Goal: Transaction & Acquisition: Purchase product/service

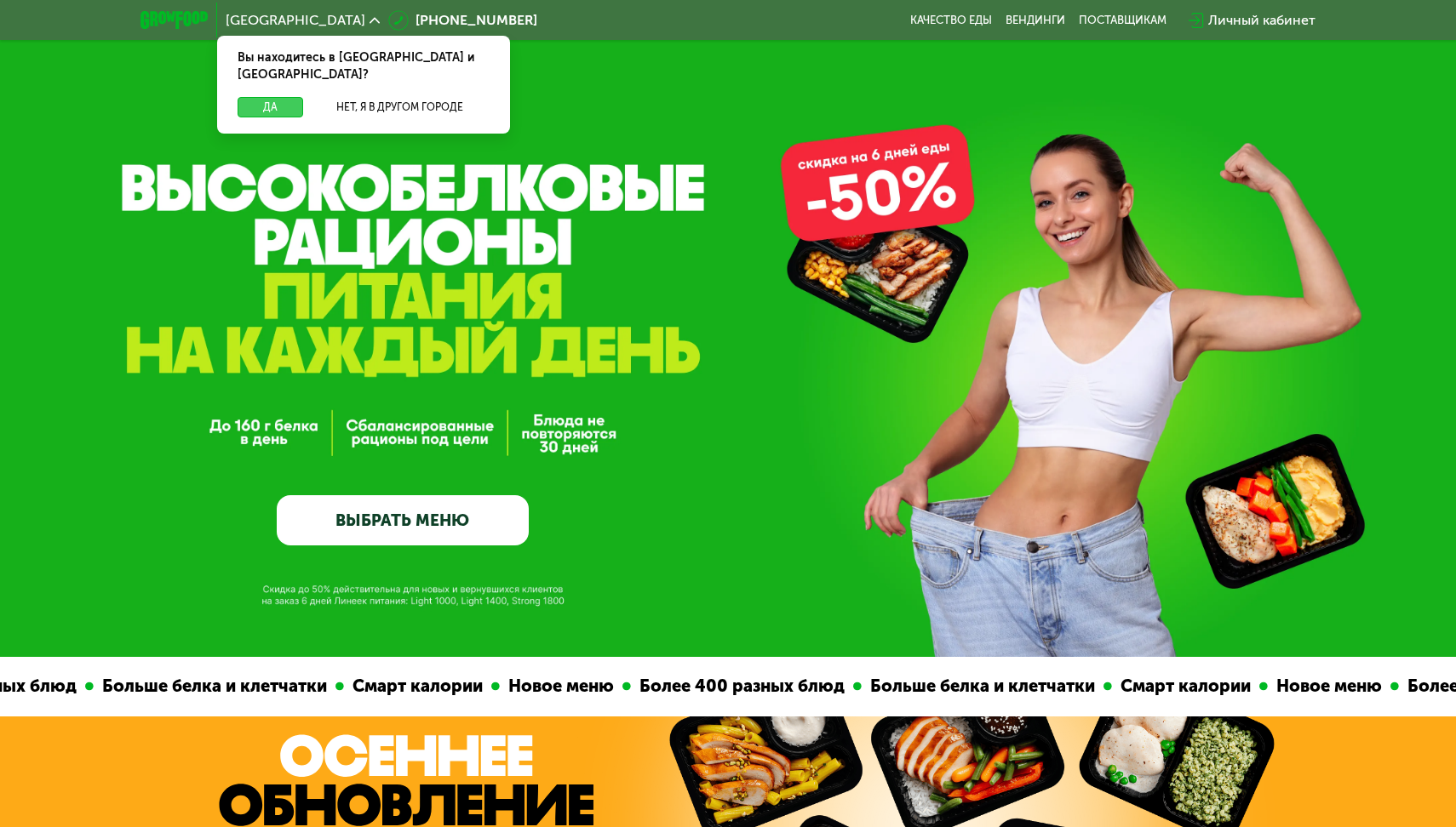
click at [271, 97] on button "Да" at bounding box center [270, 107] width 66 height 20
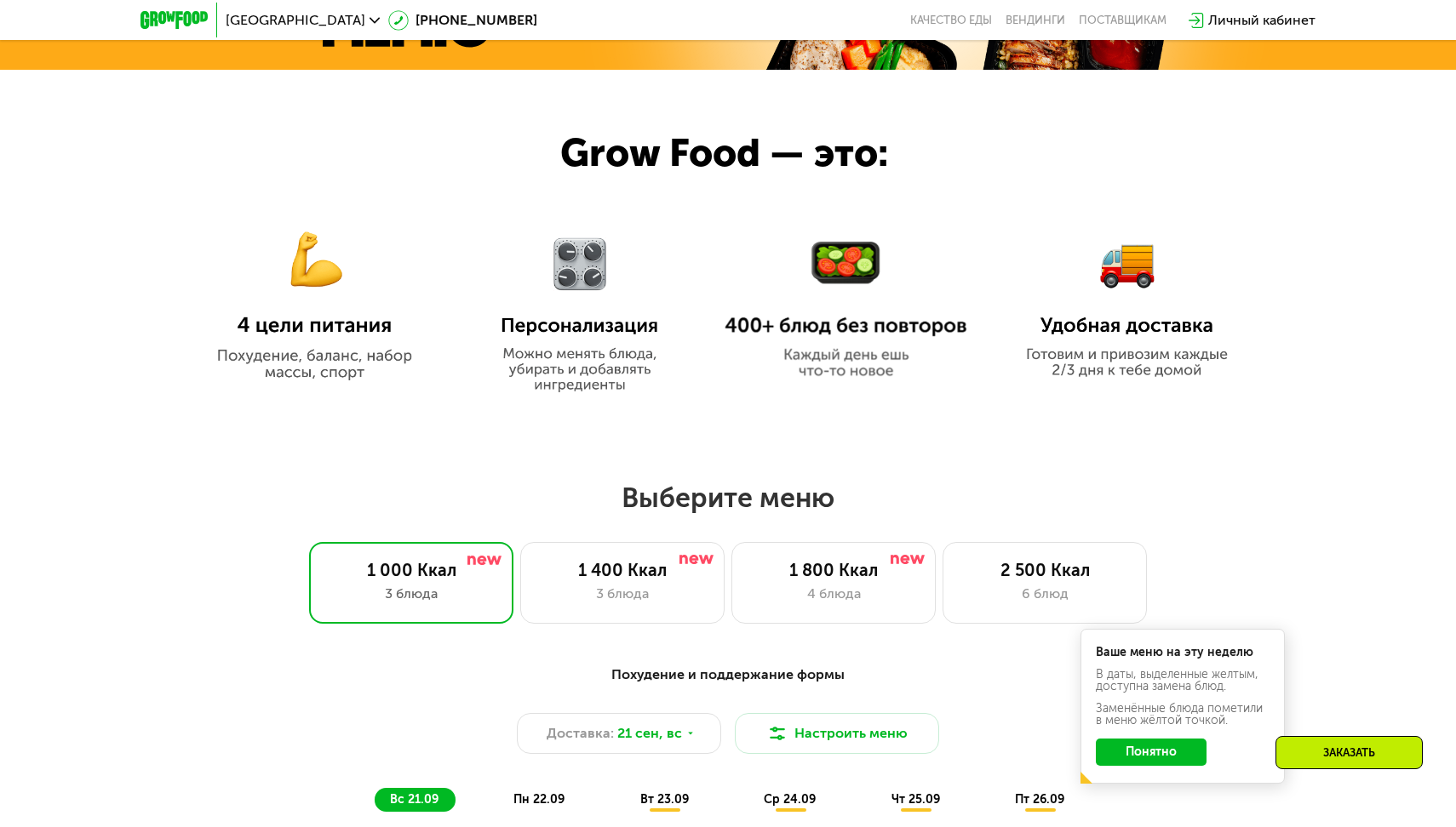
scroll to position [890, 0]
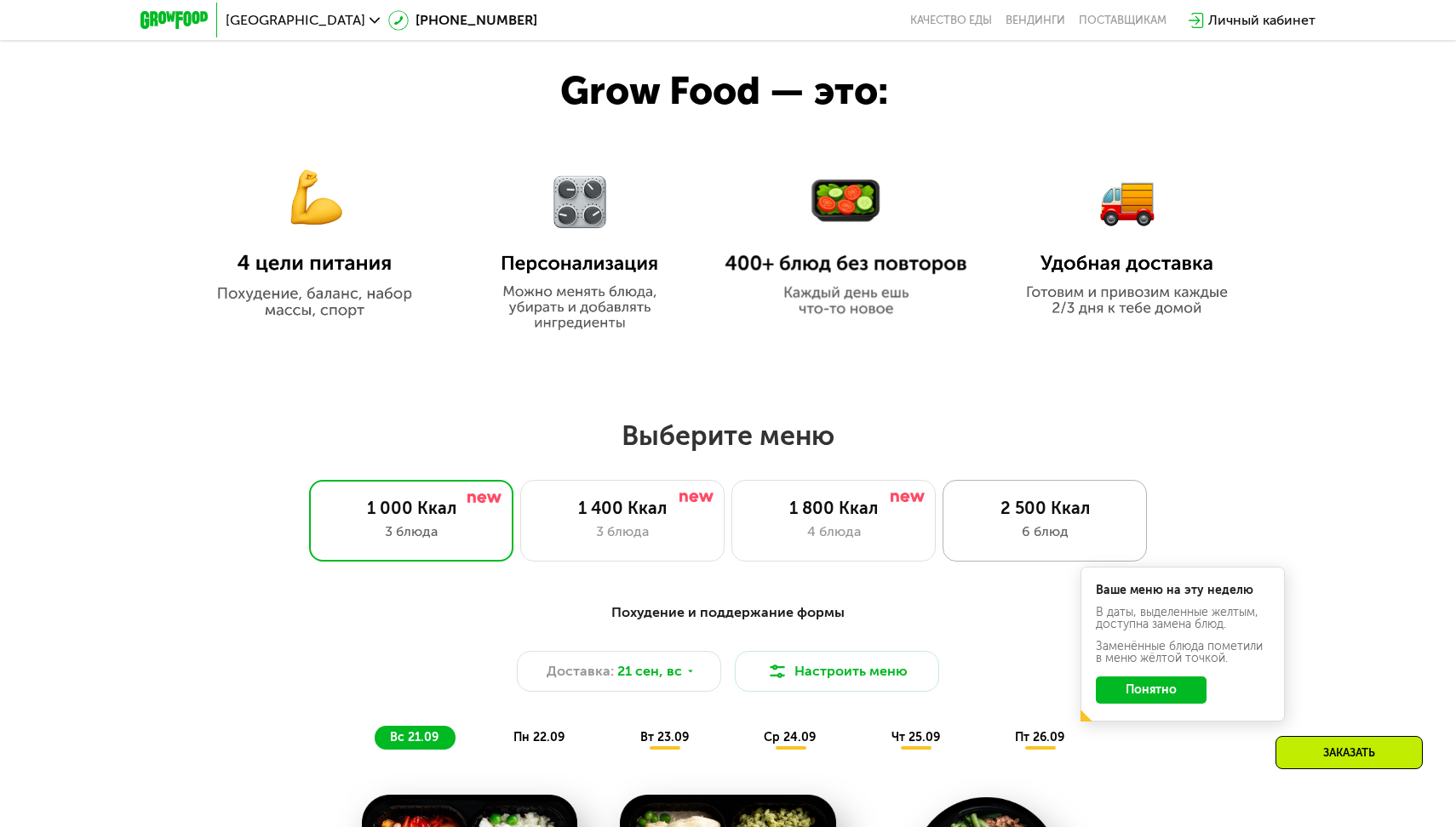
click at [1015, 509] on div "2 500 Ккал" at bounding box center [1044, 507] width 168 height 20
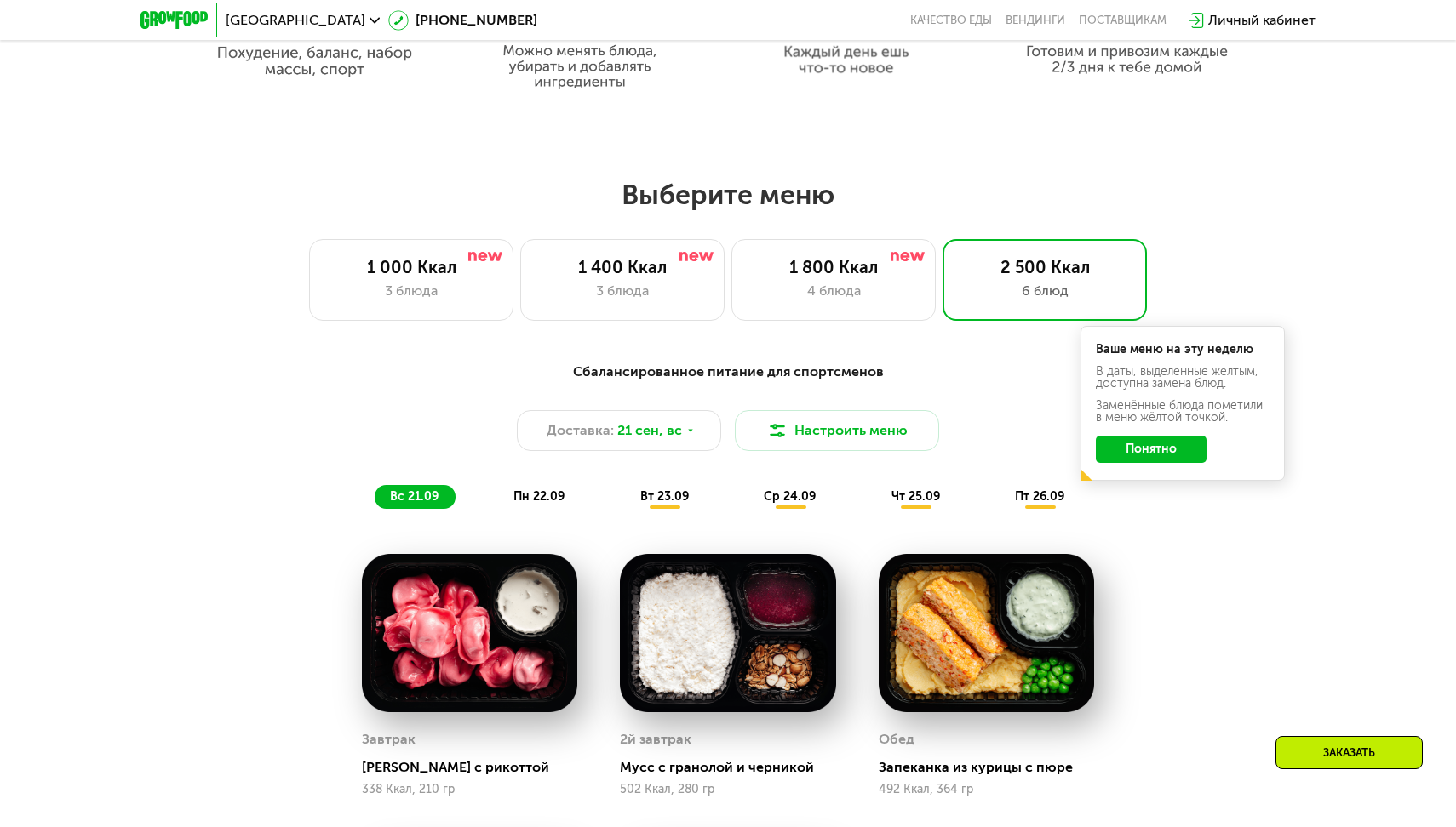
scroll to position [1043, 0]
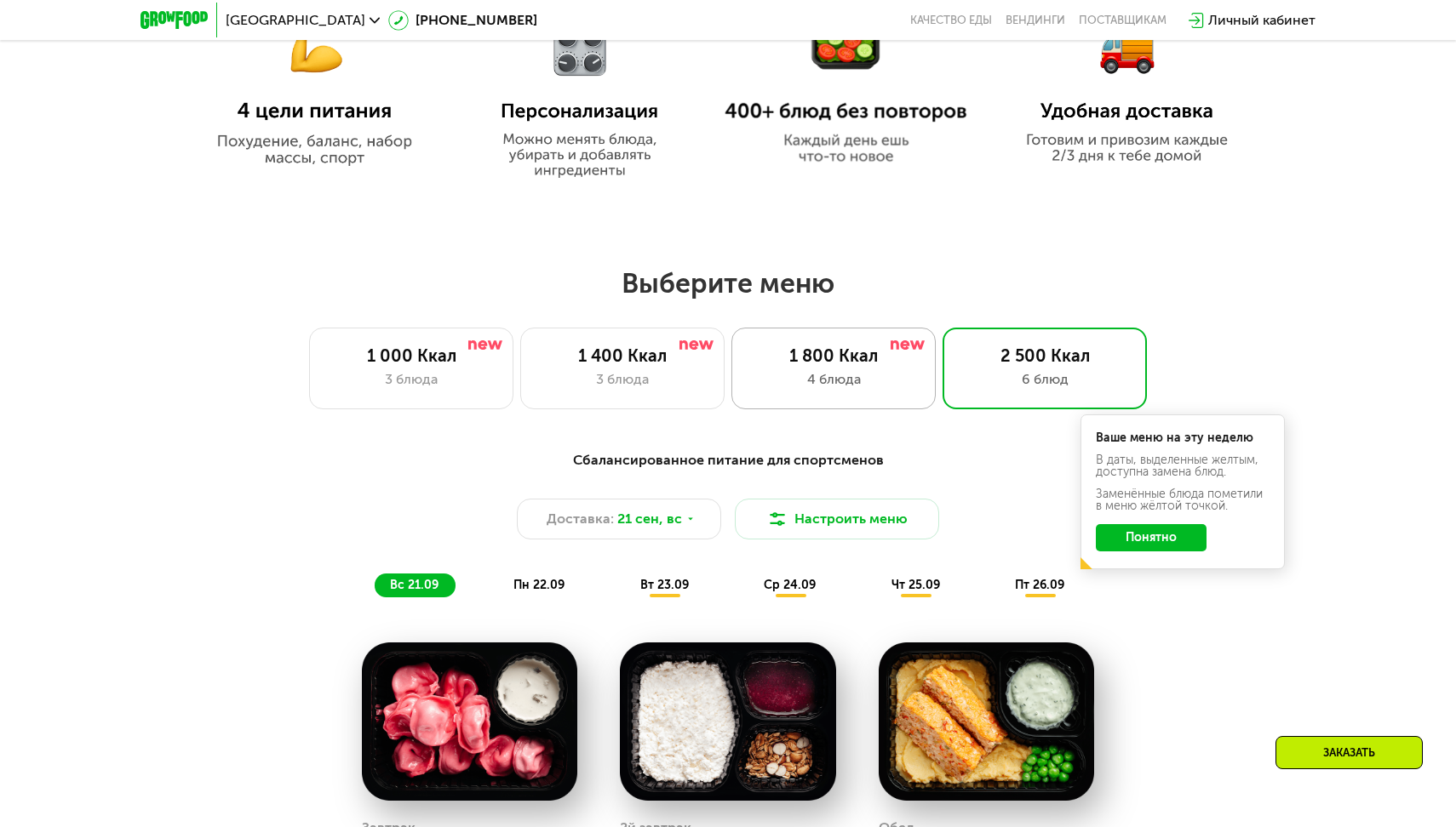
click at [749, 350] on div "1 800 Ккал" at bounding box center [833, 355] width 168 height 20
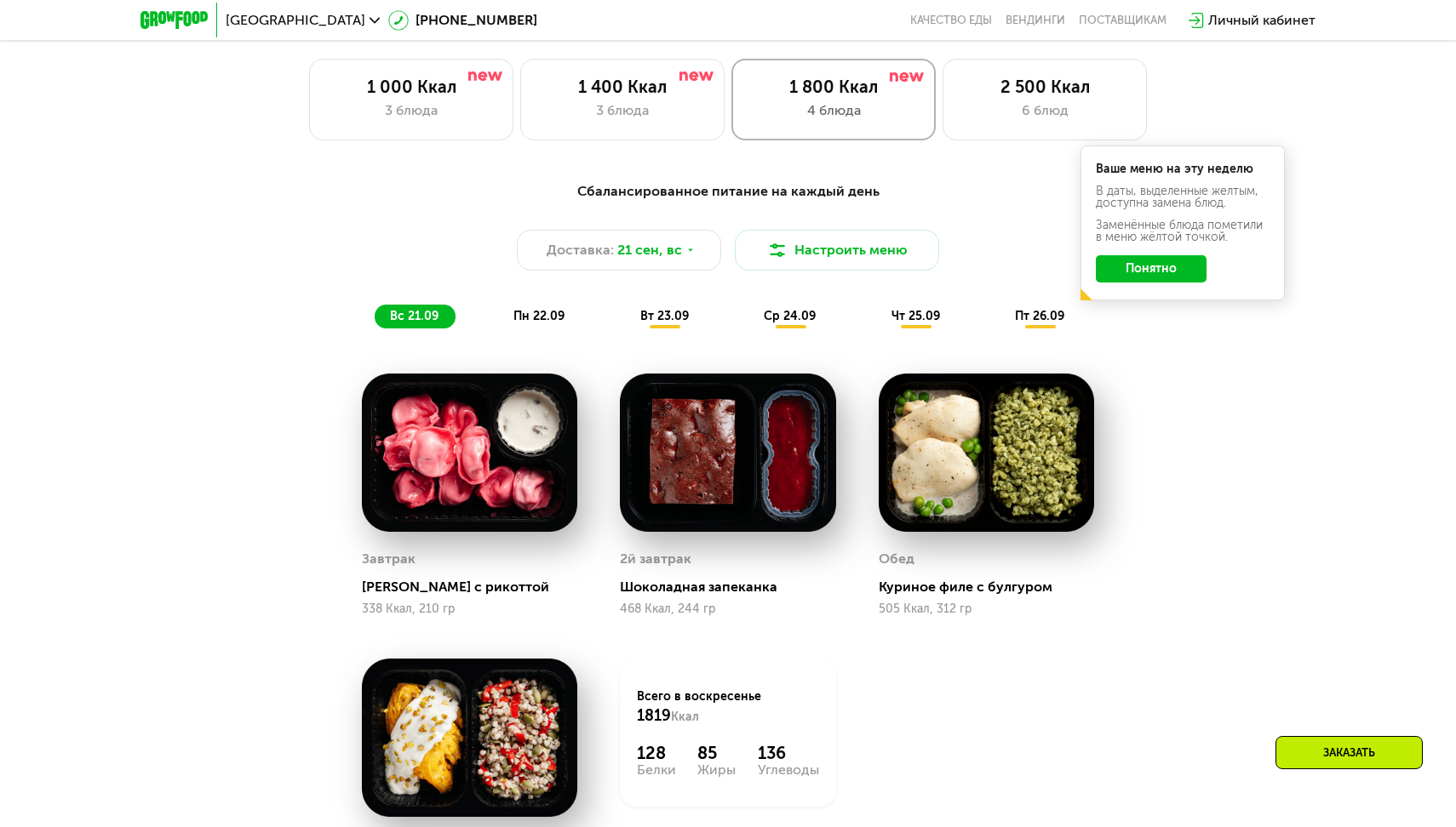
scroll to position [1333, 0]
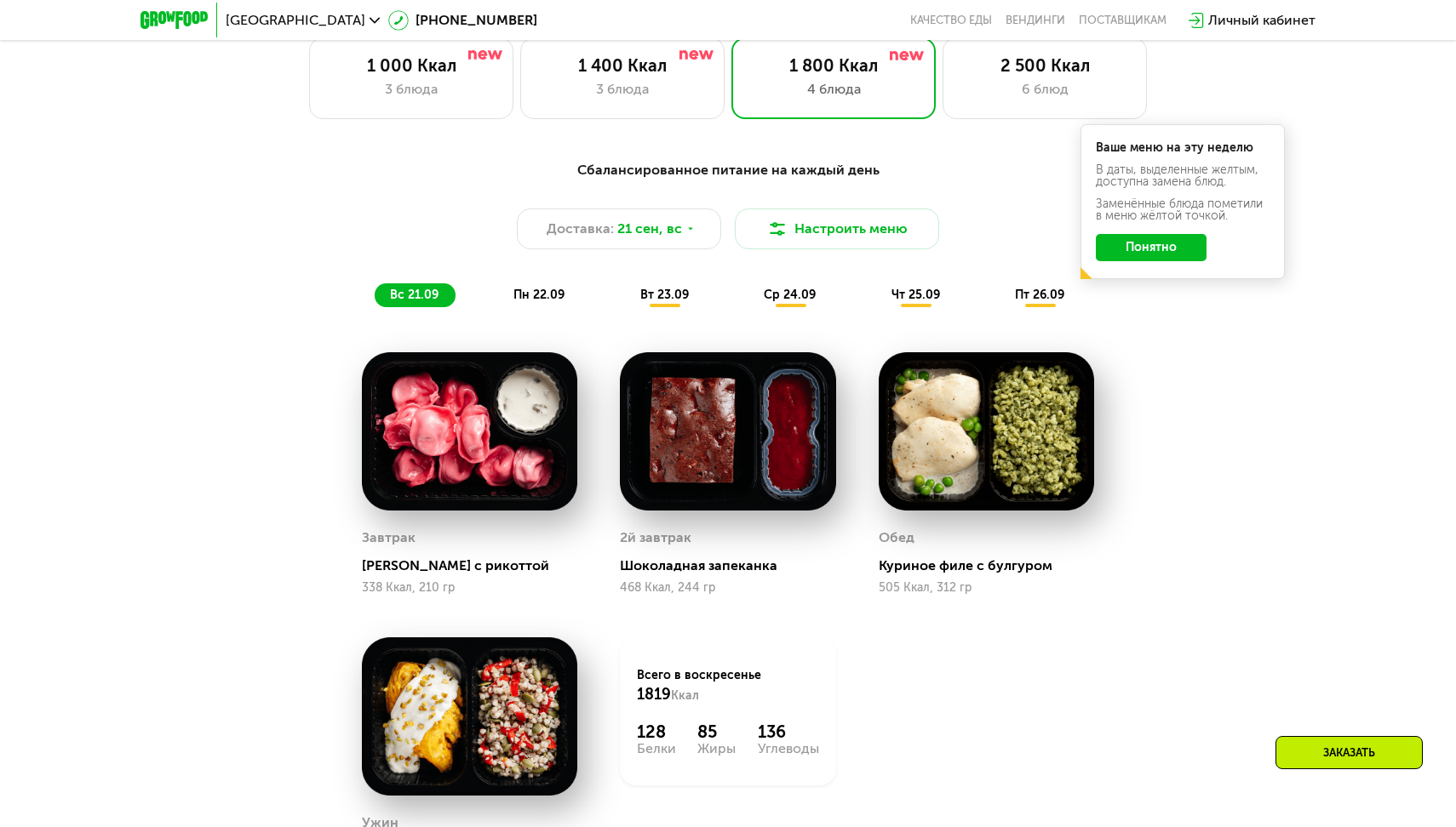
click at [984, 431] on img at bounding box center [986, 432] width 215 height 159
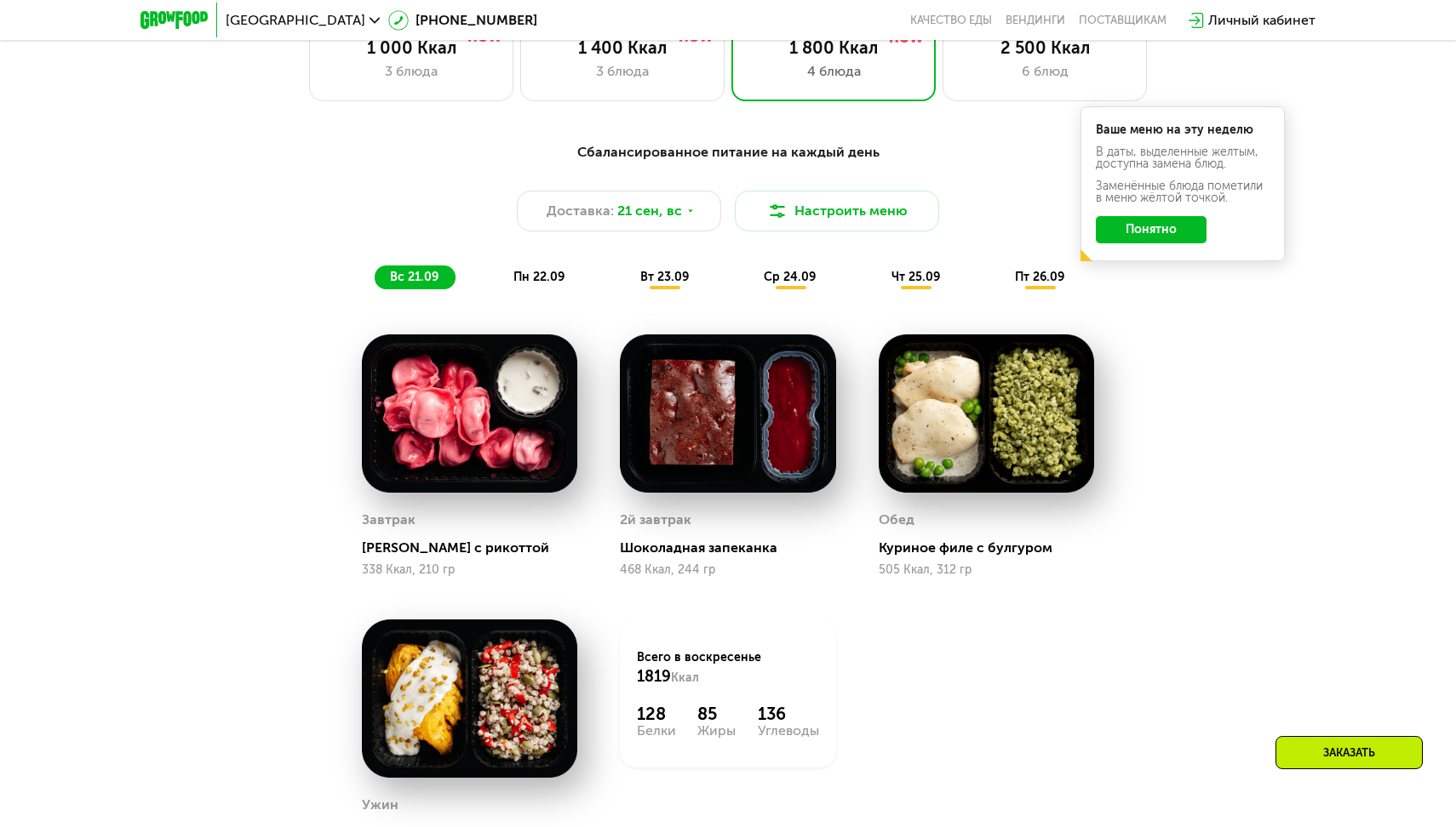
scroll to position [1275, 0]
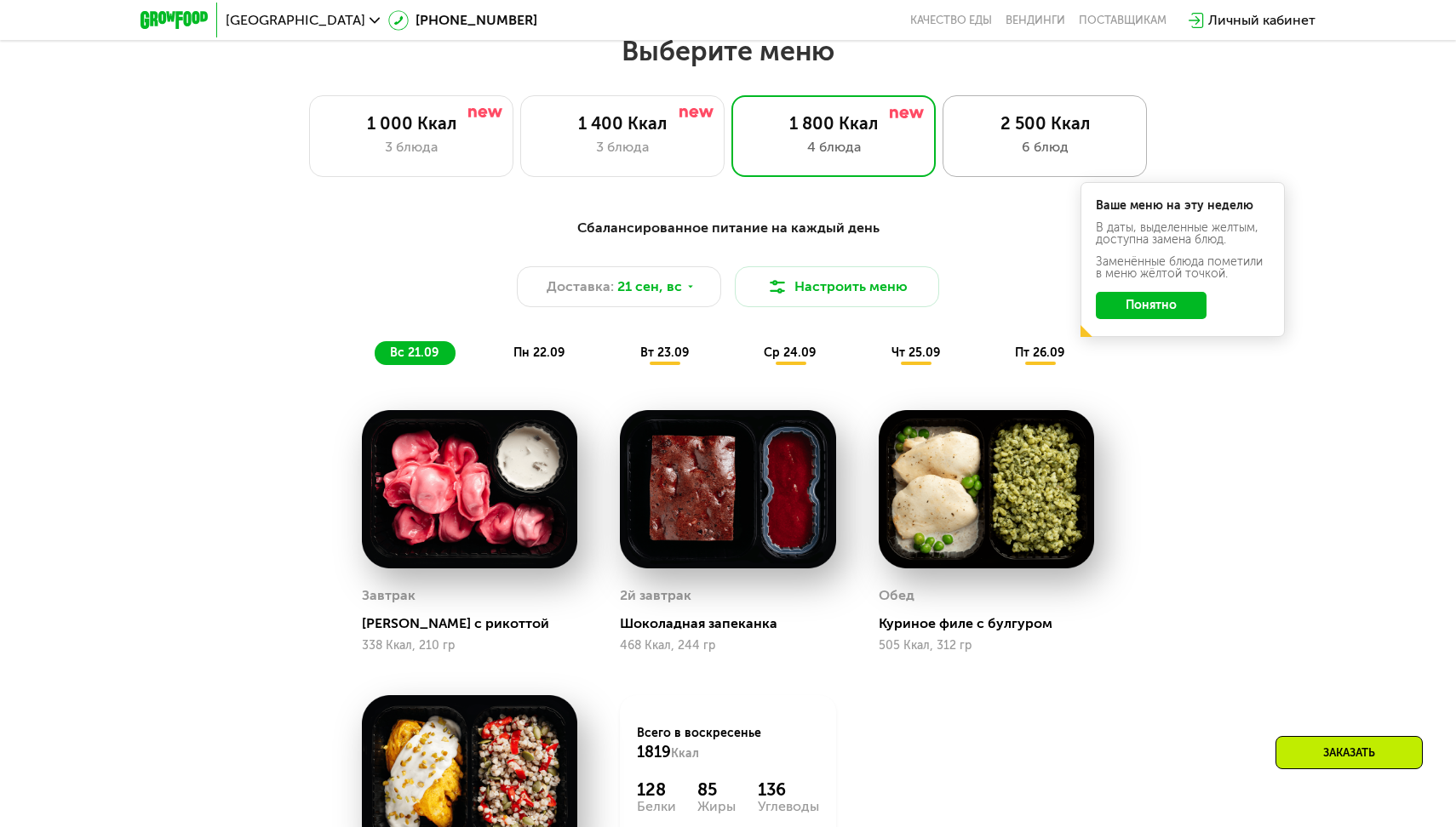
click at [1009, 160] on div "2 500 Ккал 6 блюд" at bounding box center [1045, 137] width 204 height 82
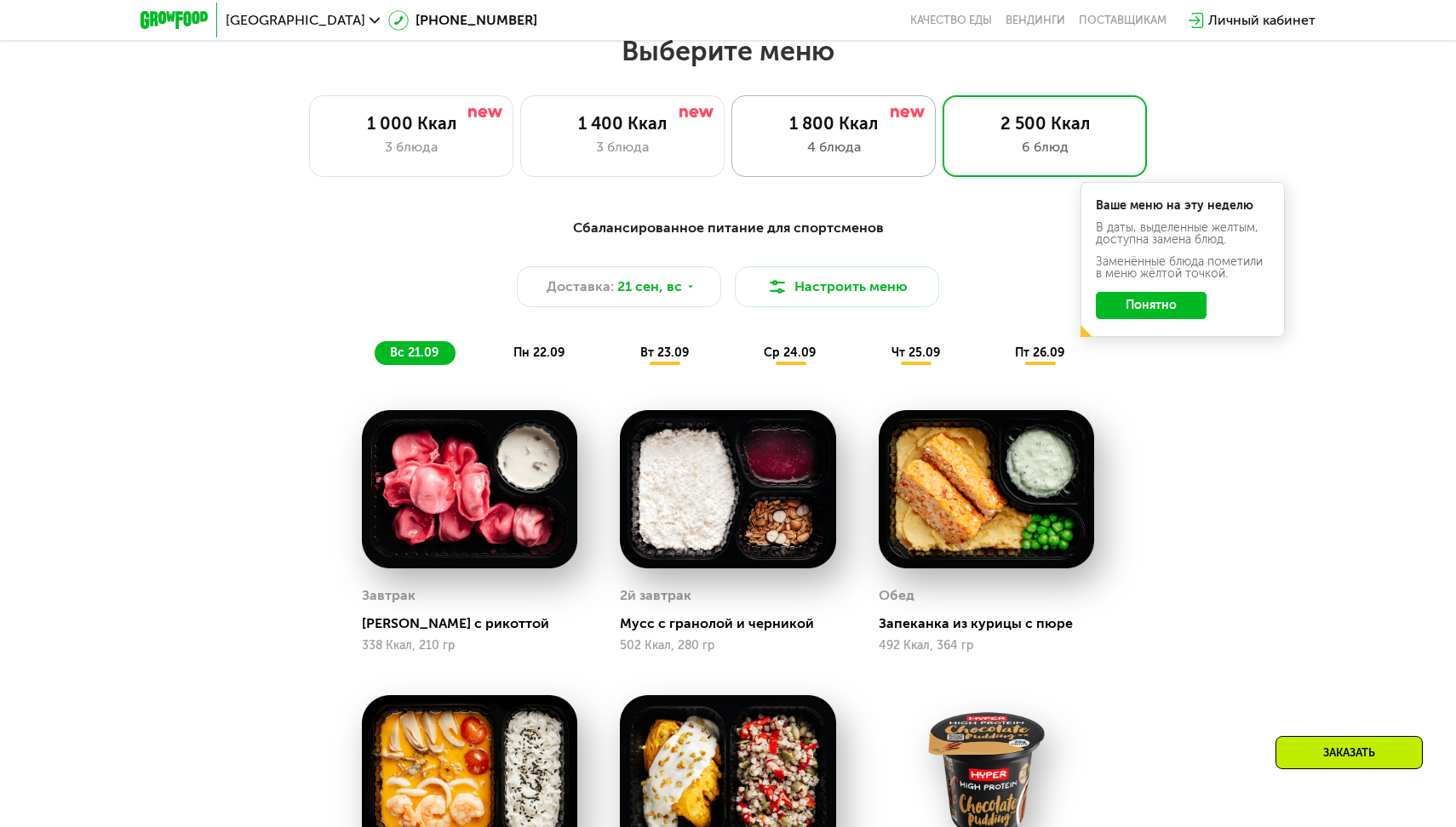
click at [909, 149] on div "4 блюда" at bounding box center [833, 146] width 168 height 20
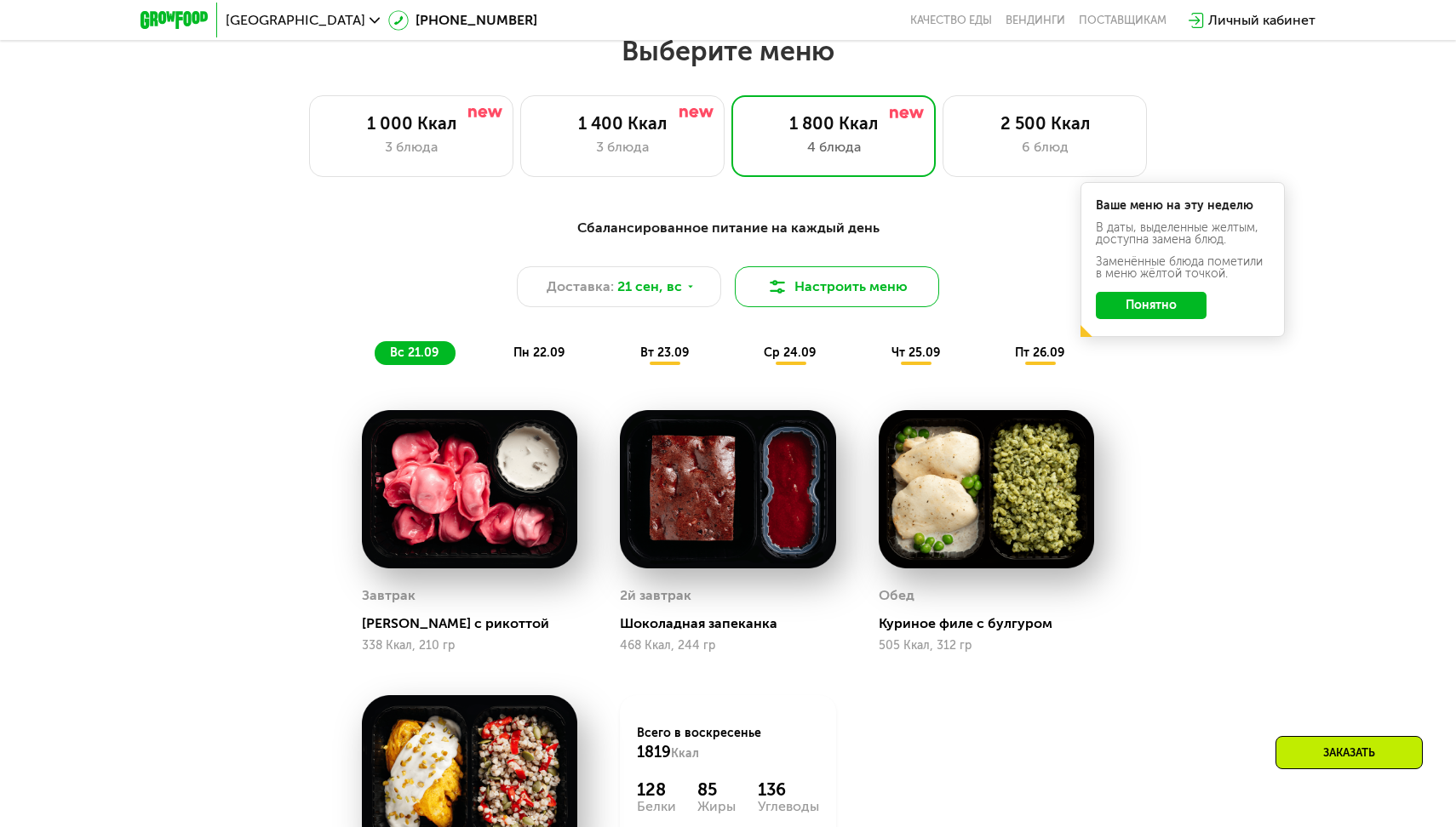
click at [837, 286] on button "Настроить меню" at bounding box center [837, 286] width 204 height 41
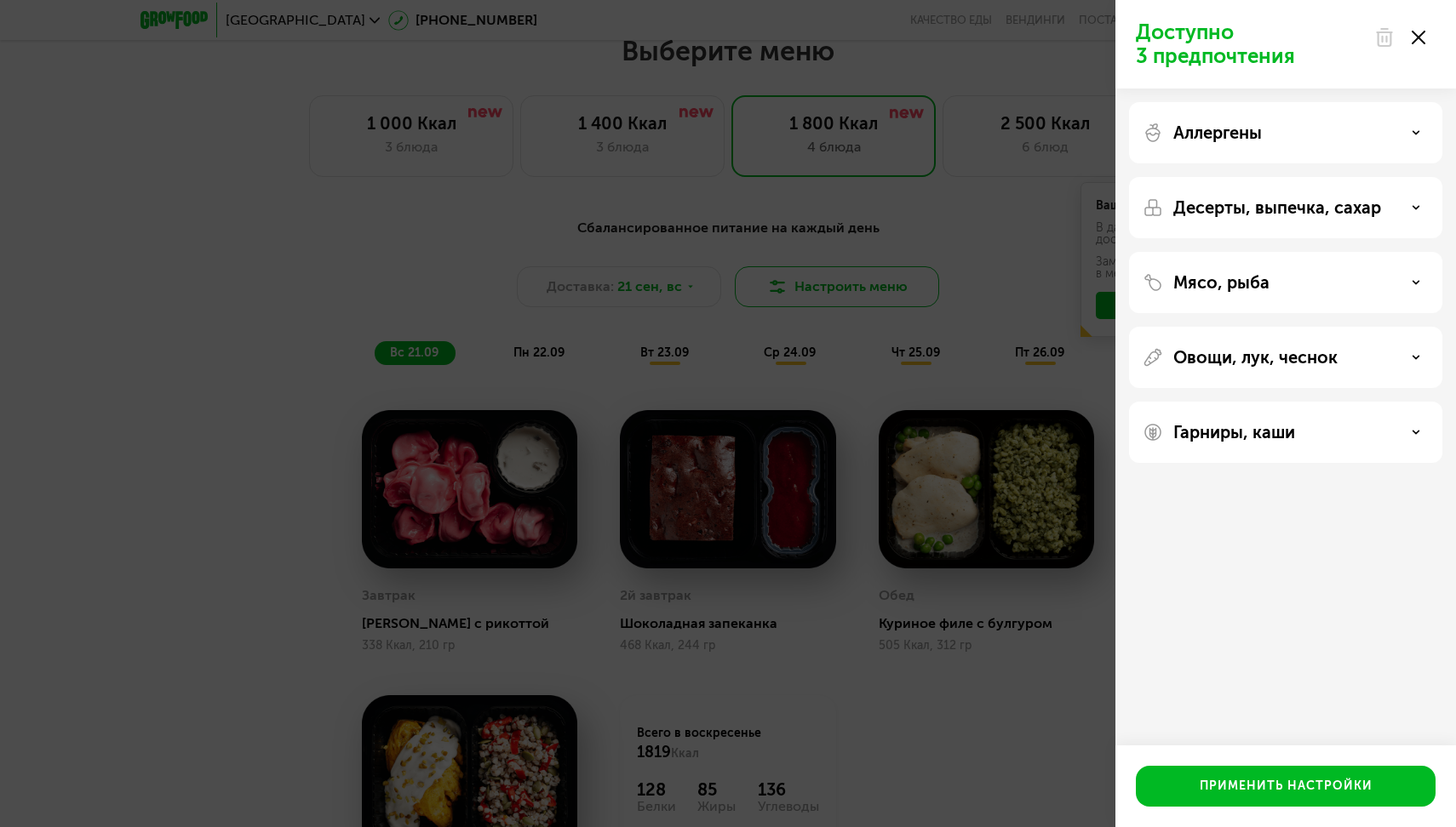
click at [837, 286] on div "Доступно 3 предпочтения Аллергены Десерты, выпечка, сахар Мясо, рыба Овощи, лук…" at bounding box center [728, 414] width 1456 height 827
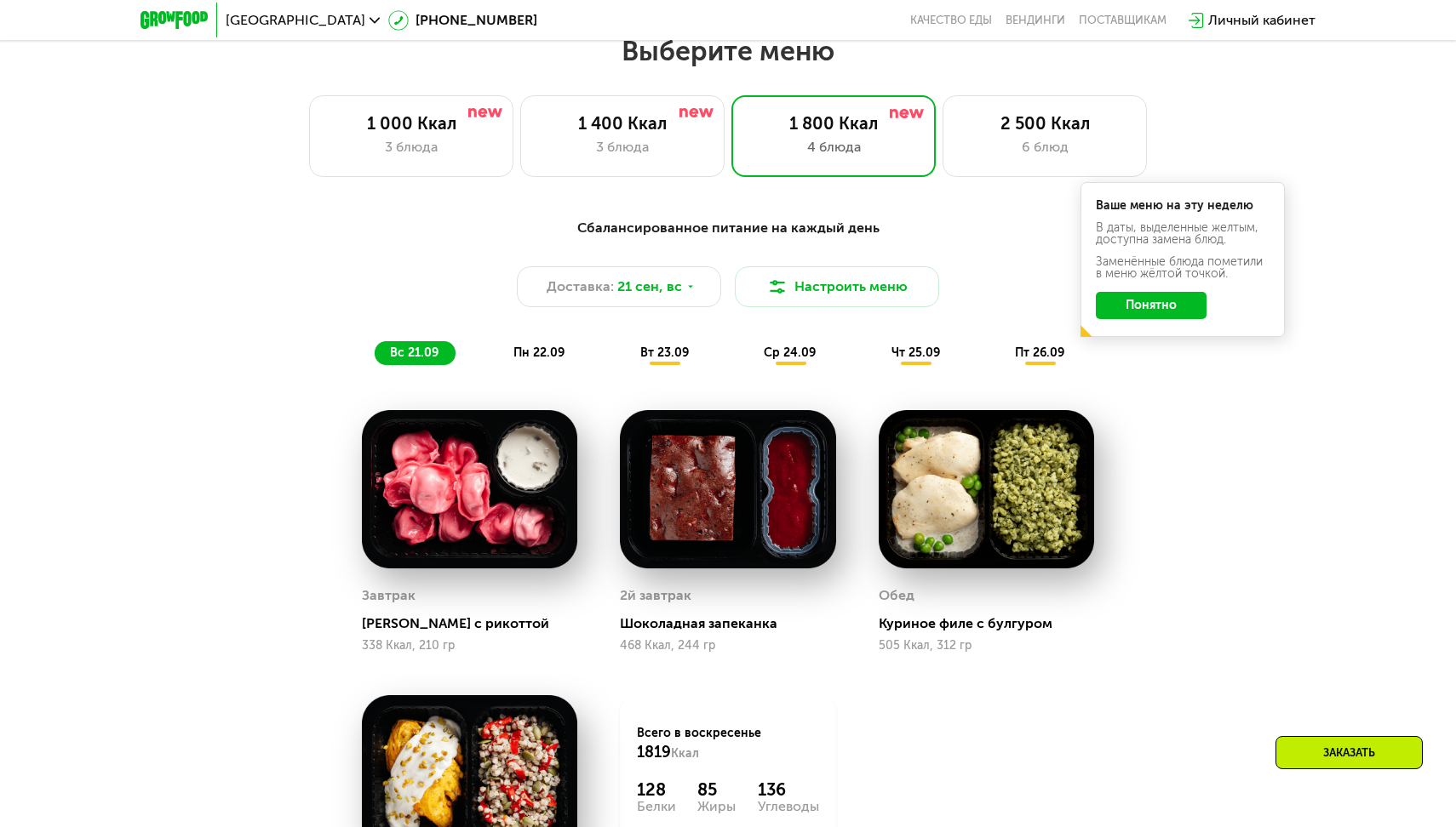
click at [1136, 308] on button "Понятно" at bounding box center [1151, 306] width 111 height 28
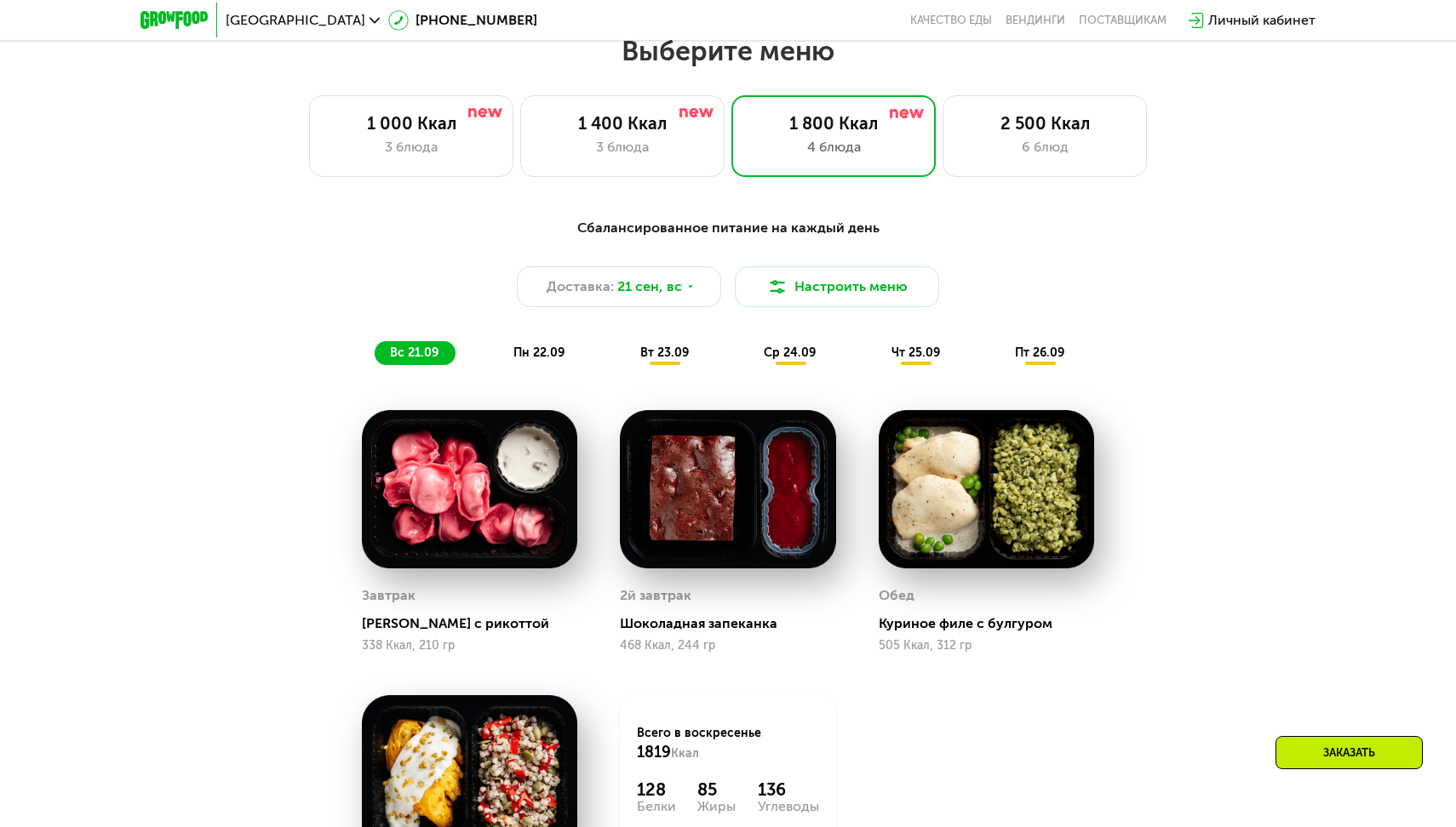
click at [550, 358] on span "пн 22.09" at bounding box center [538, 352] width 51 height 14
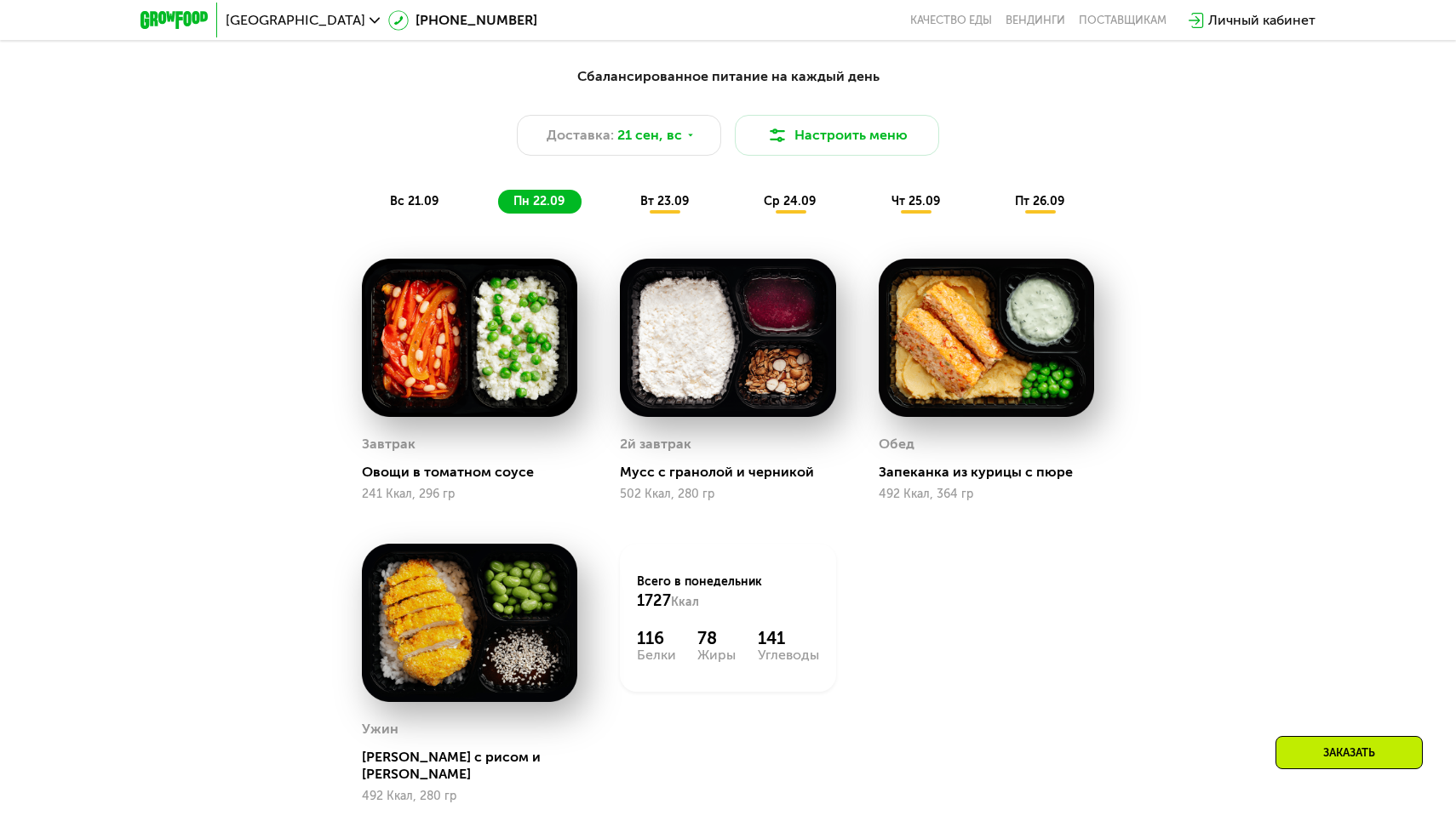
scroll to position [1439, 0]
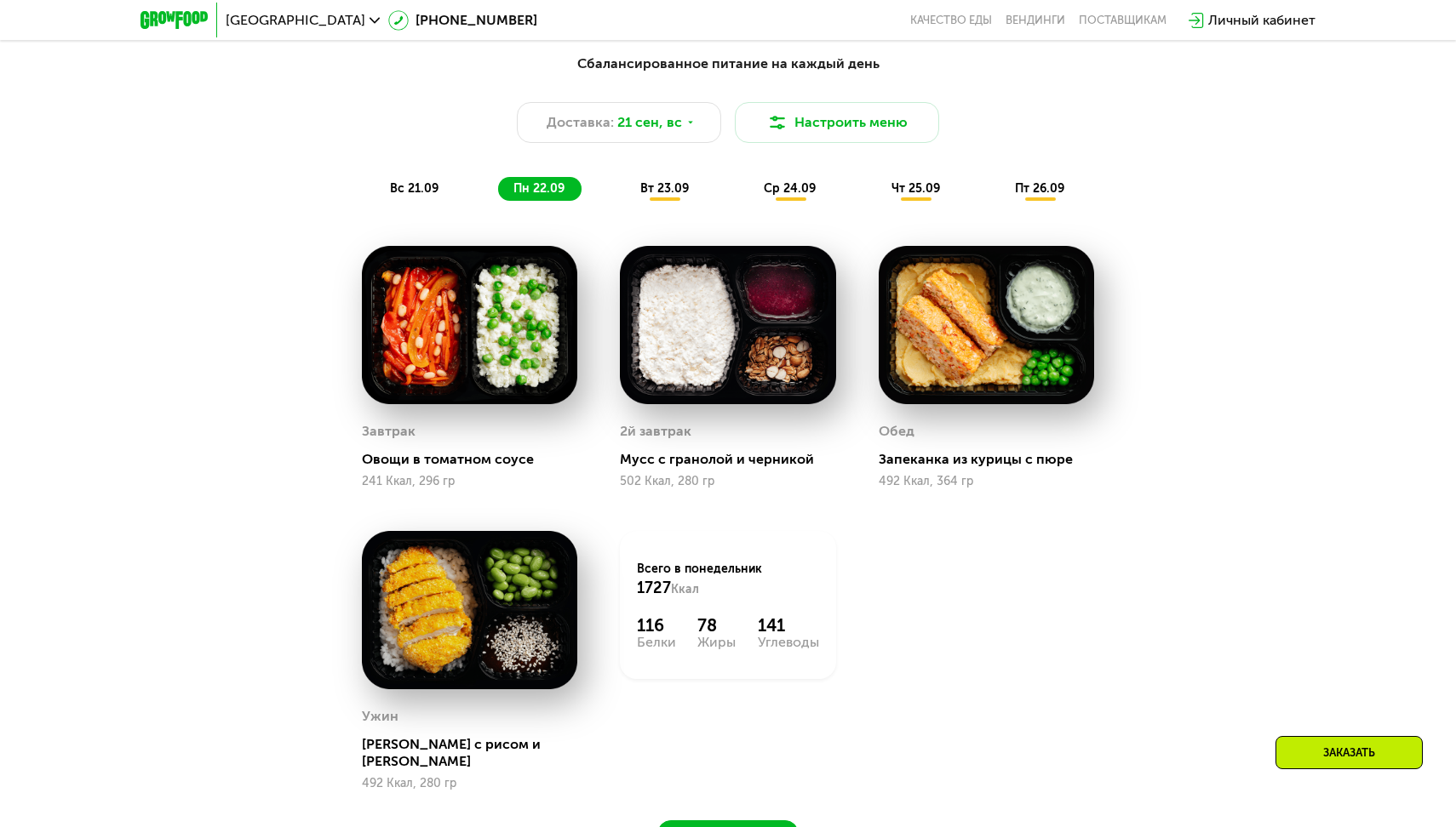
click at [663, 198] on div "вт 23.09" at bounding box center [665, 188] width 81 height 24
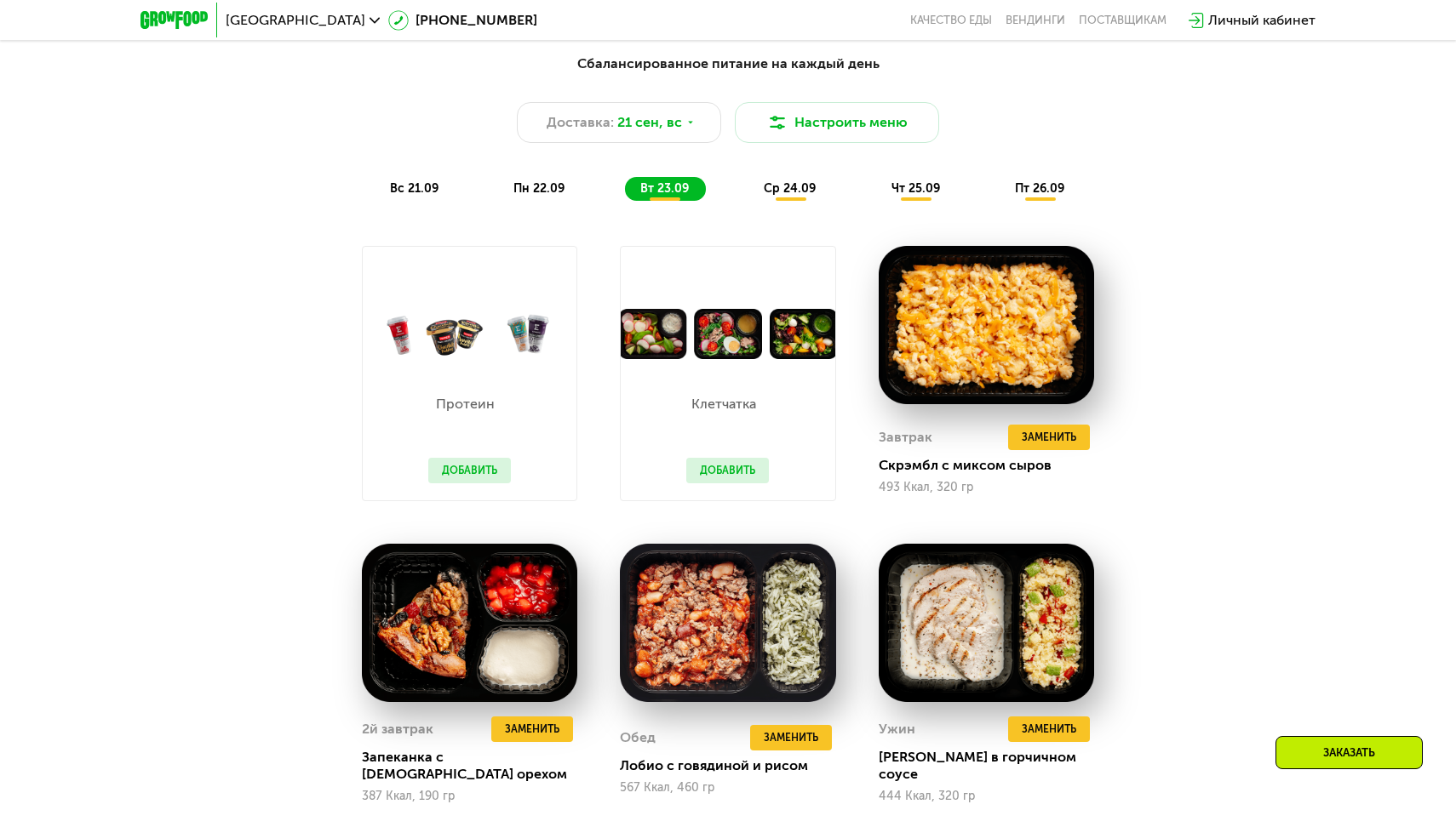
scroll to position [1443, 0]
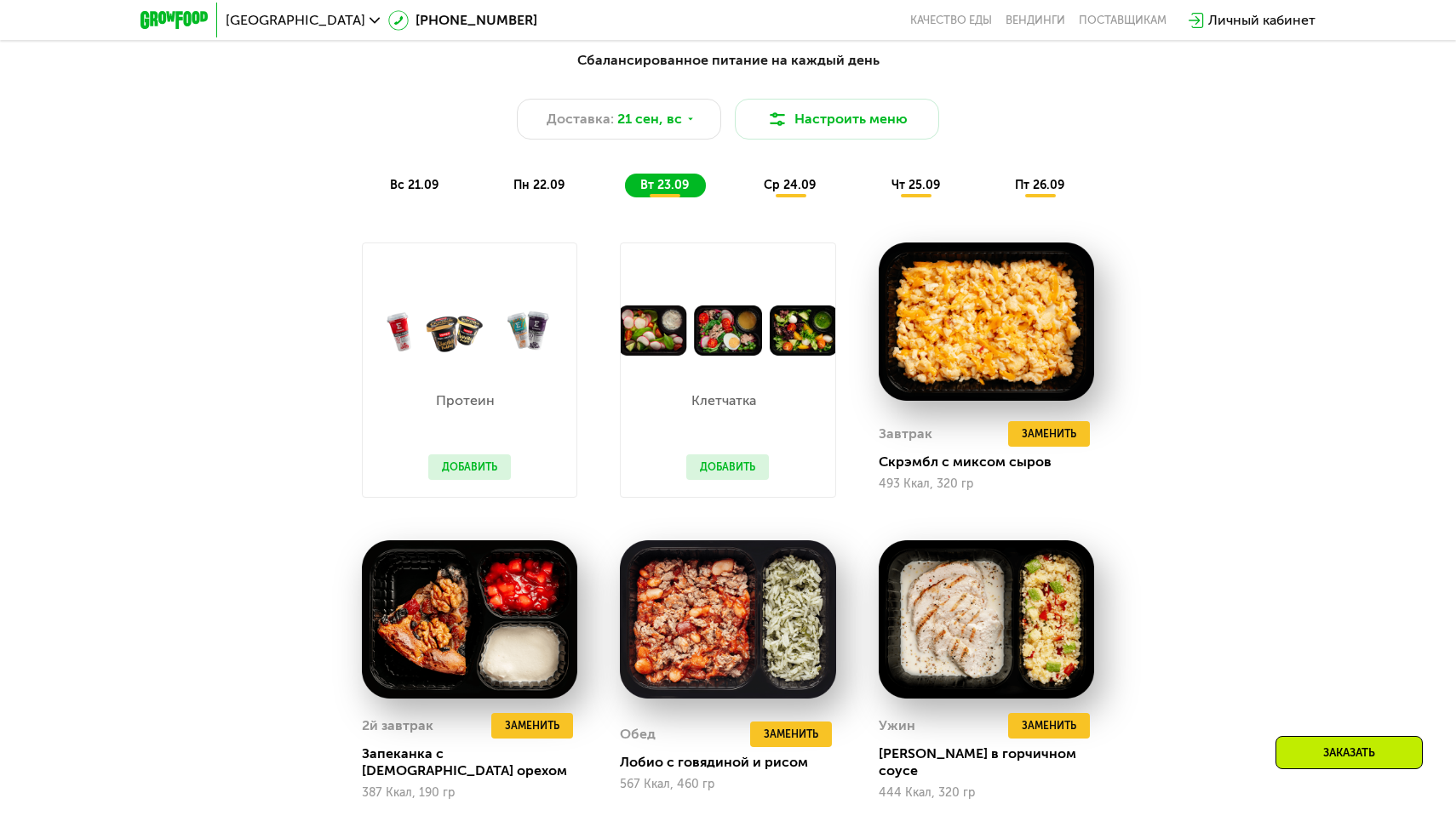
click at [812, 203] on div "Сбалансированное питание на каждый день Доставка: [DATE] Настроить меню вс 21.0…" at bounding box center [728, 124] width 1029 height 168
click at [795, 195] on div "ср 24.09" at bounding box center [790, 185] width 84 height 24
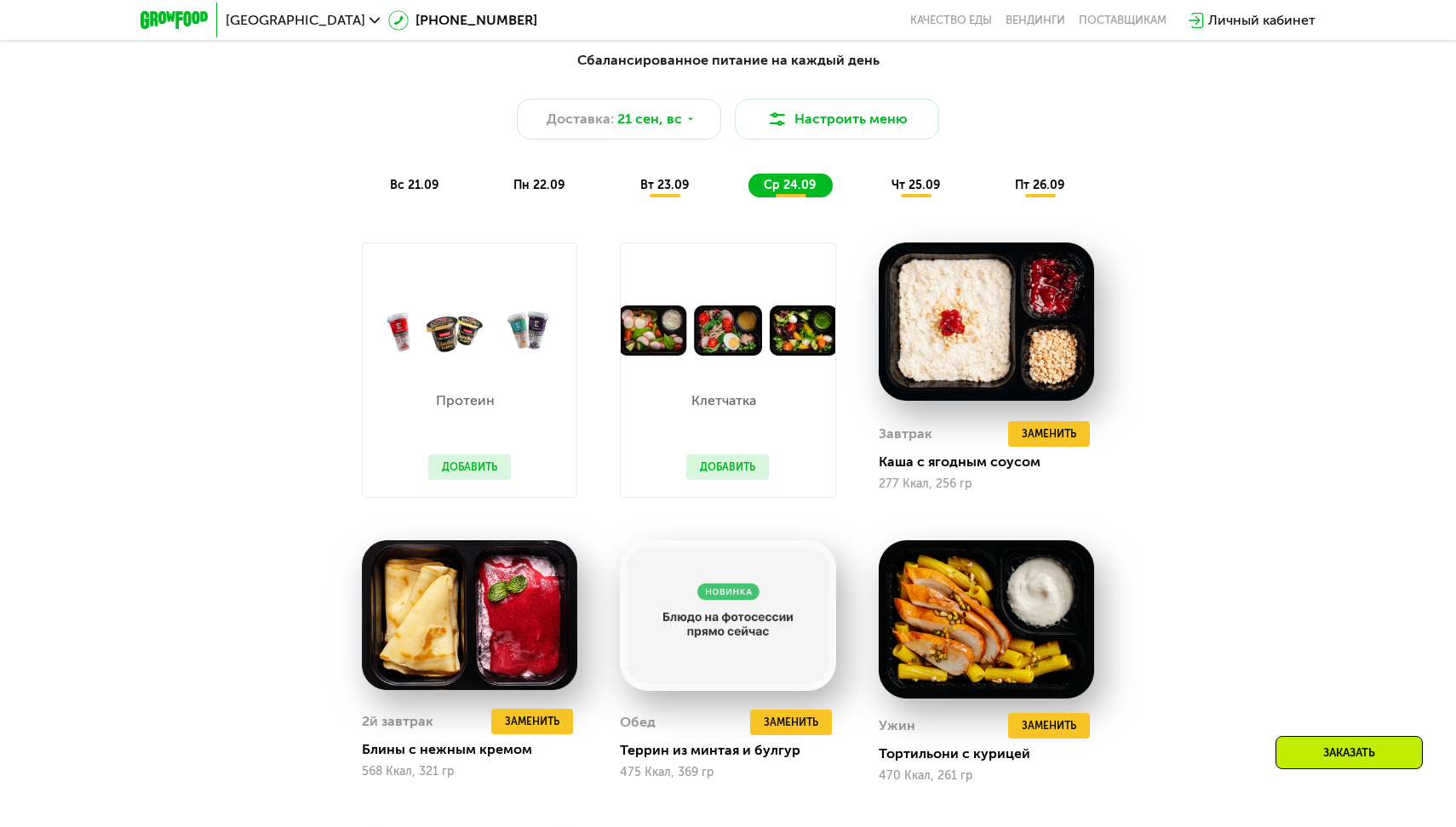
click at [865, 201] on div "Сбалансированное питание на каждый день Доставка: [DATE] Настроить меню вс 21.0…" at bounding box center [728, 124] width 1029 height 168
click at [912, 189] on span "чт 25.09" at bounding box center [915, 184] width 49 height 14
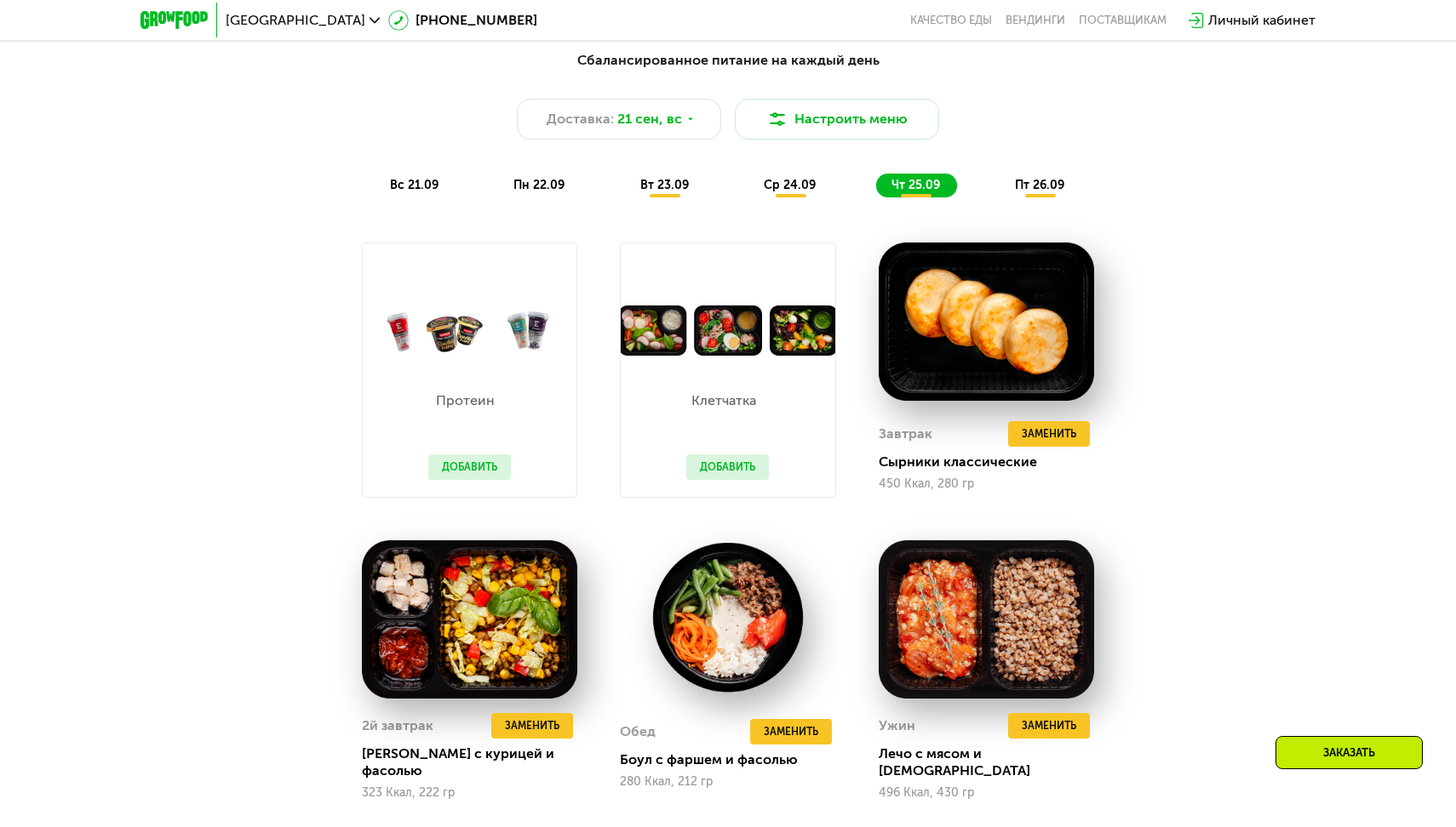
scroll to position [1508, 0]
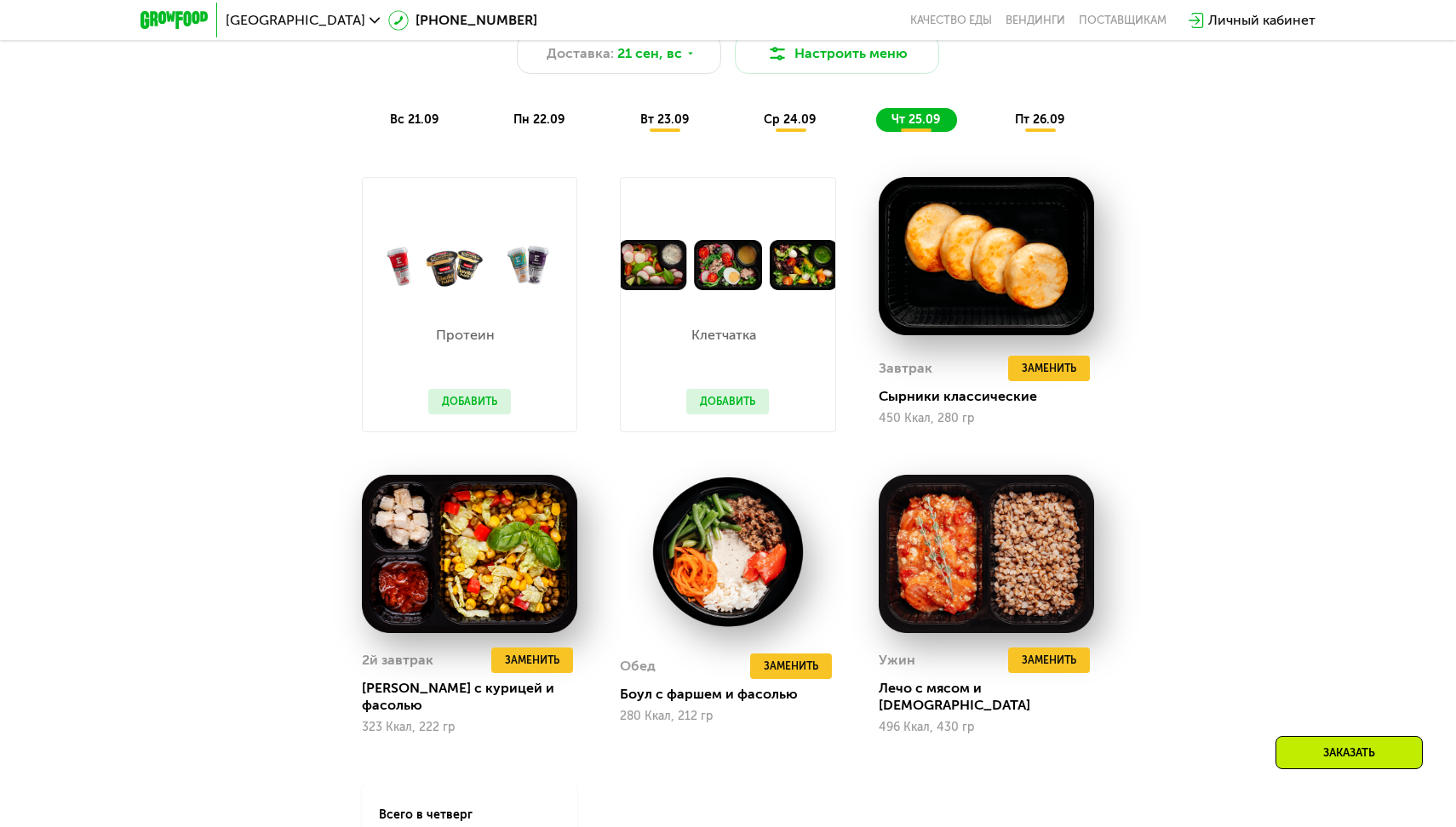
click at [1058, 108] on div "пт 26.09" at bounding box center [1040, 119] width 82 height 24
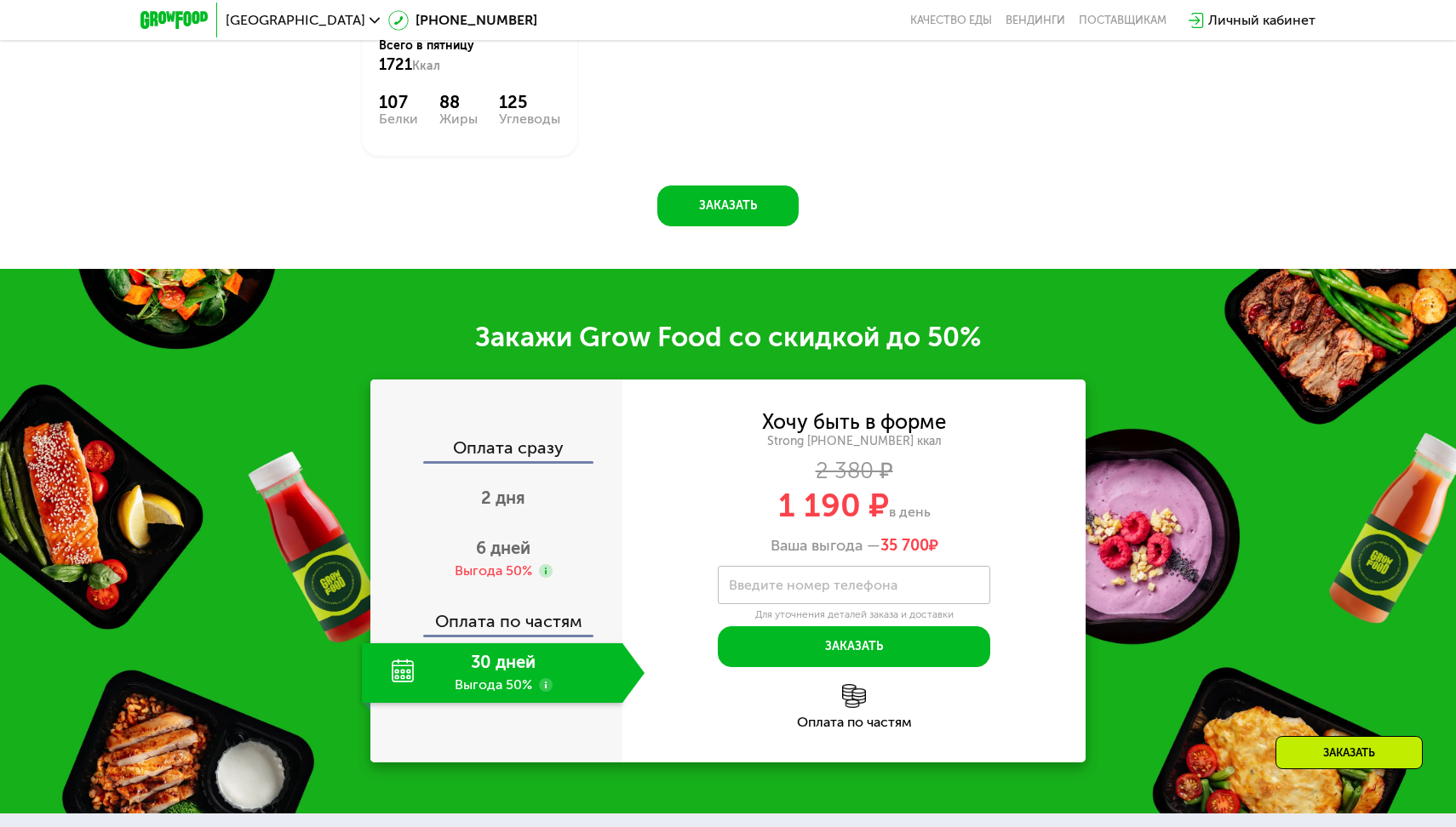
scroll to position [2330, 0]
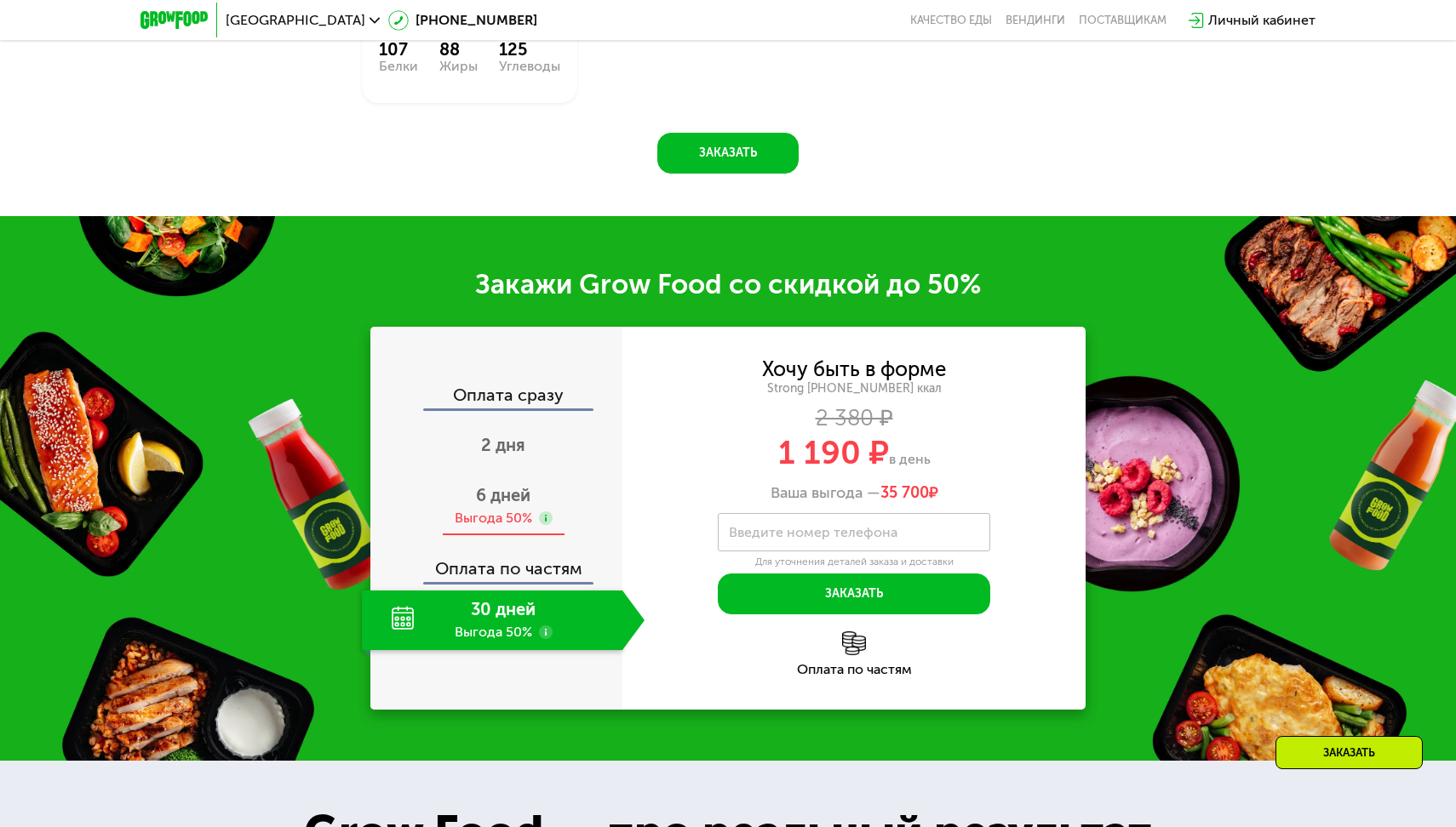
click at [489, 485] on span "6 дней" at bounding box center [503, 495] width 54 height 20
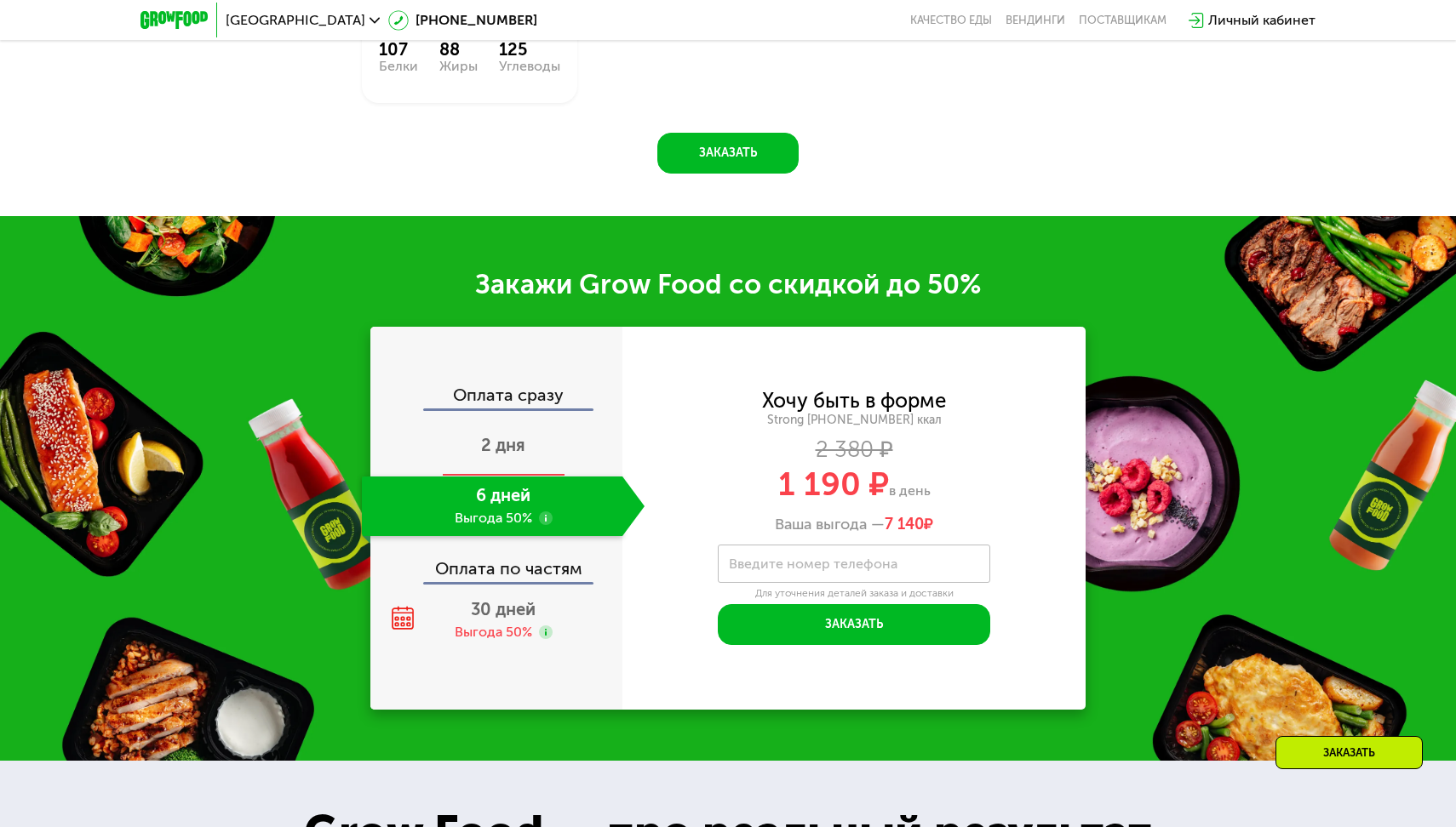
click at [488, 435] on span "2 дня" at bounding box center [503, 444] width 44 height 20
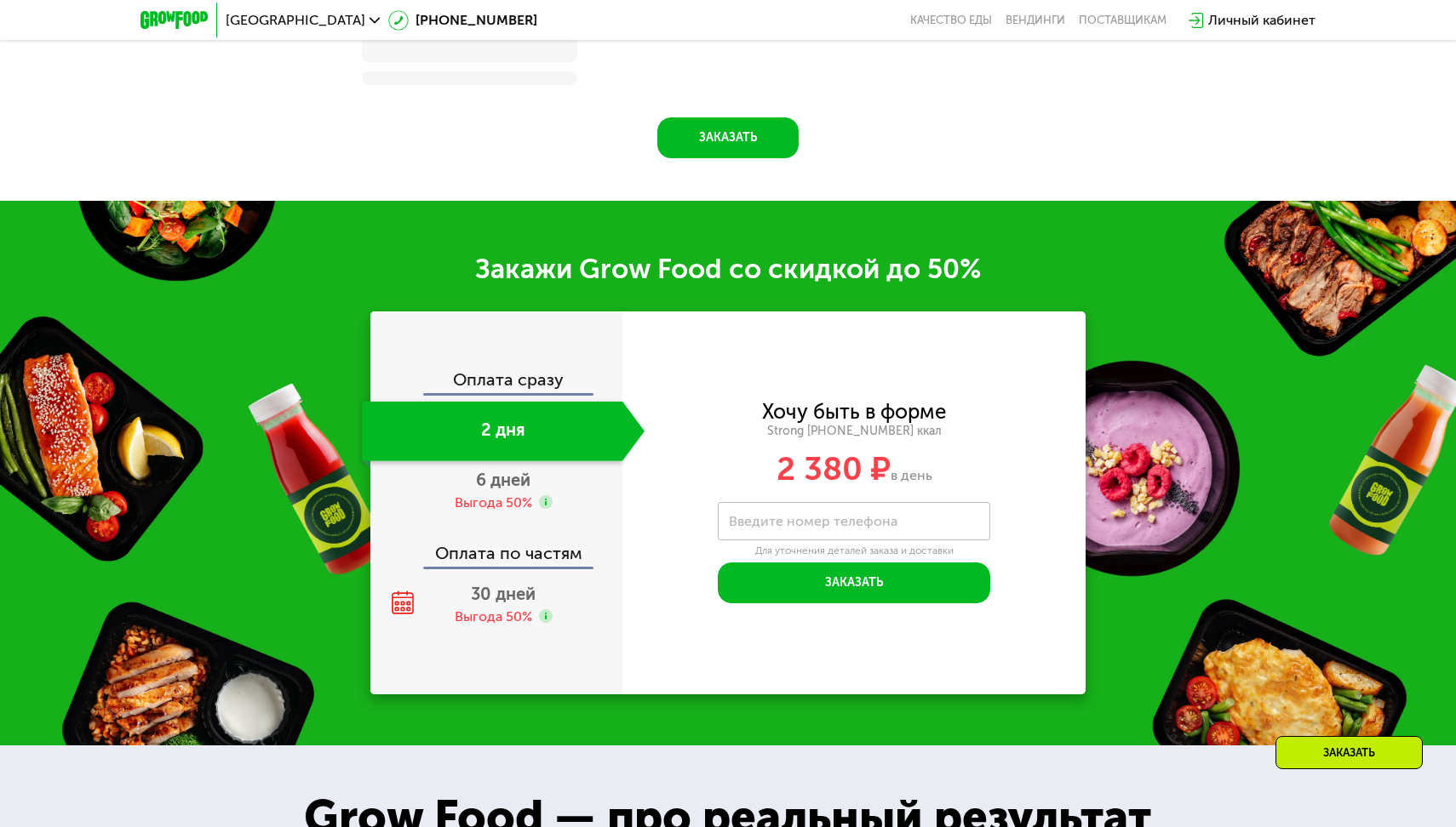
scroll to position [2127, 0]
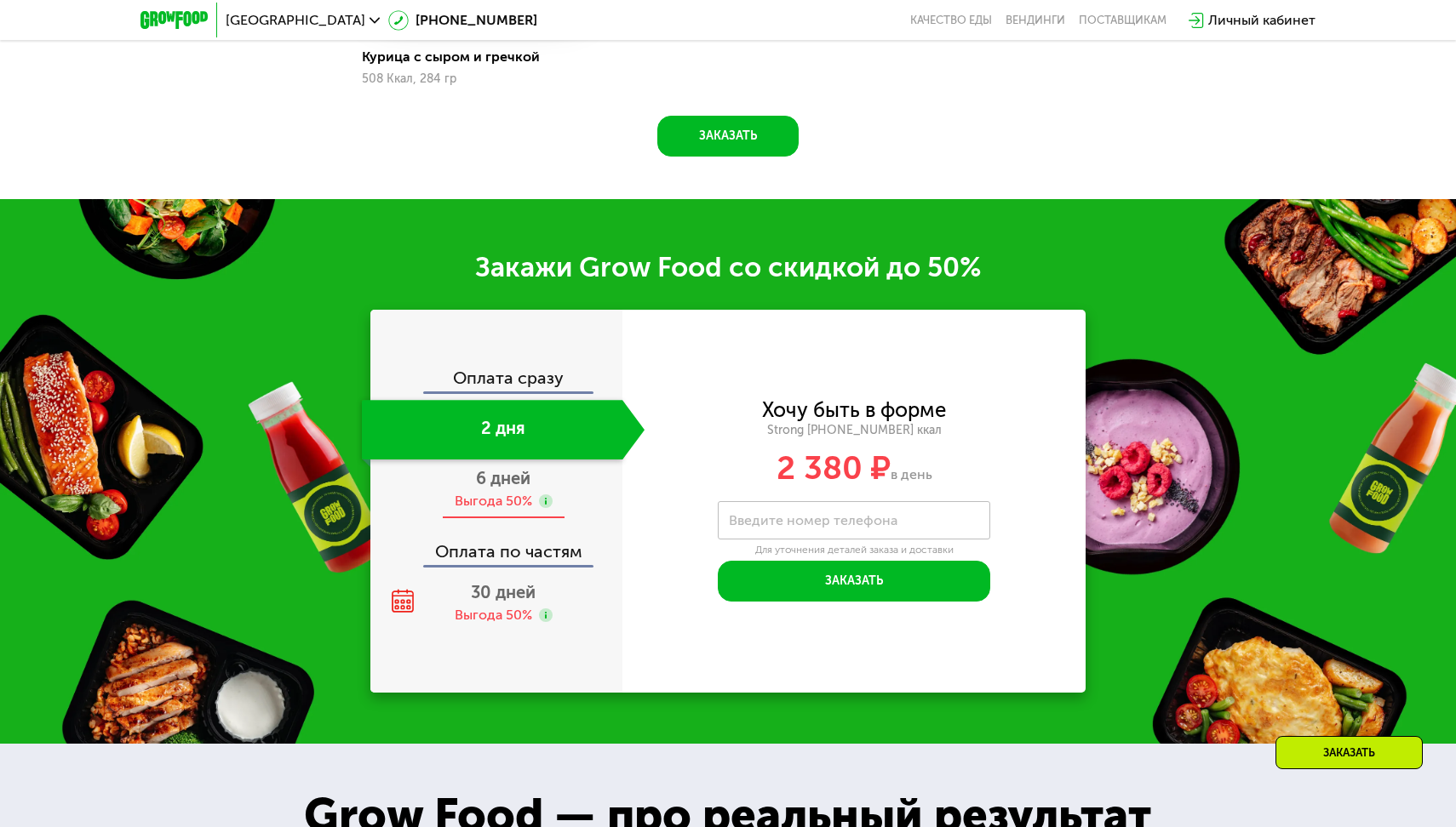
click at [524, 500] on div "Выгода 50%" at bounding box center [493, 501] width 77 height 19
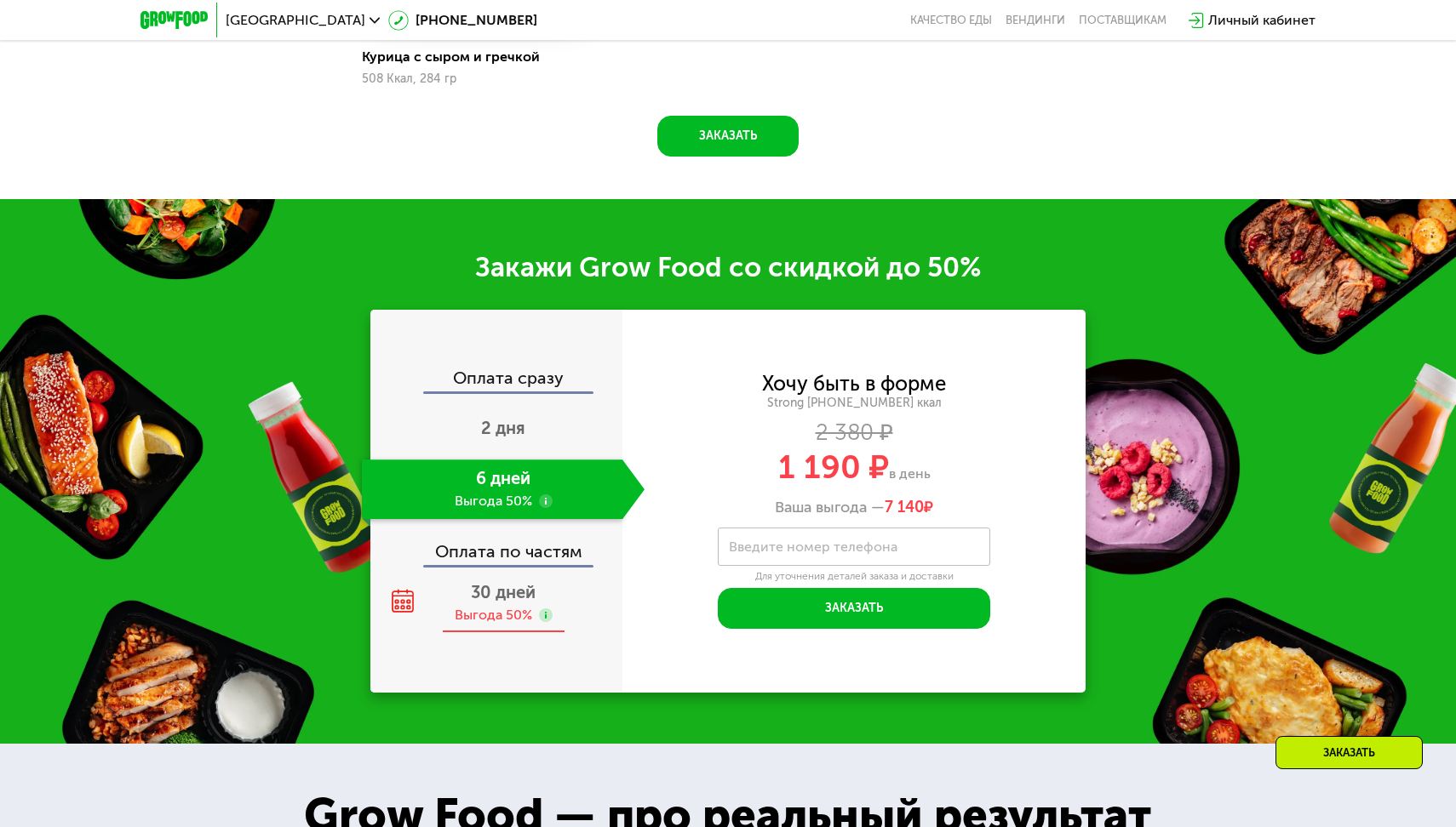
click at [517, 607] on div "Выгода 50%" at bounding box center [493, 616] width 77 height 19
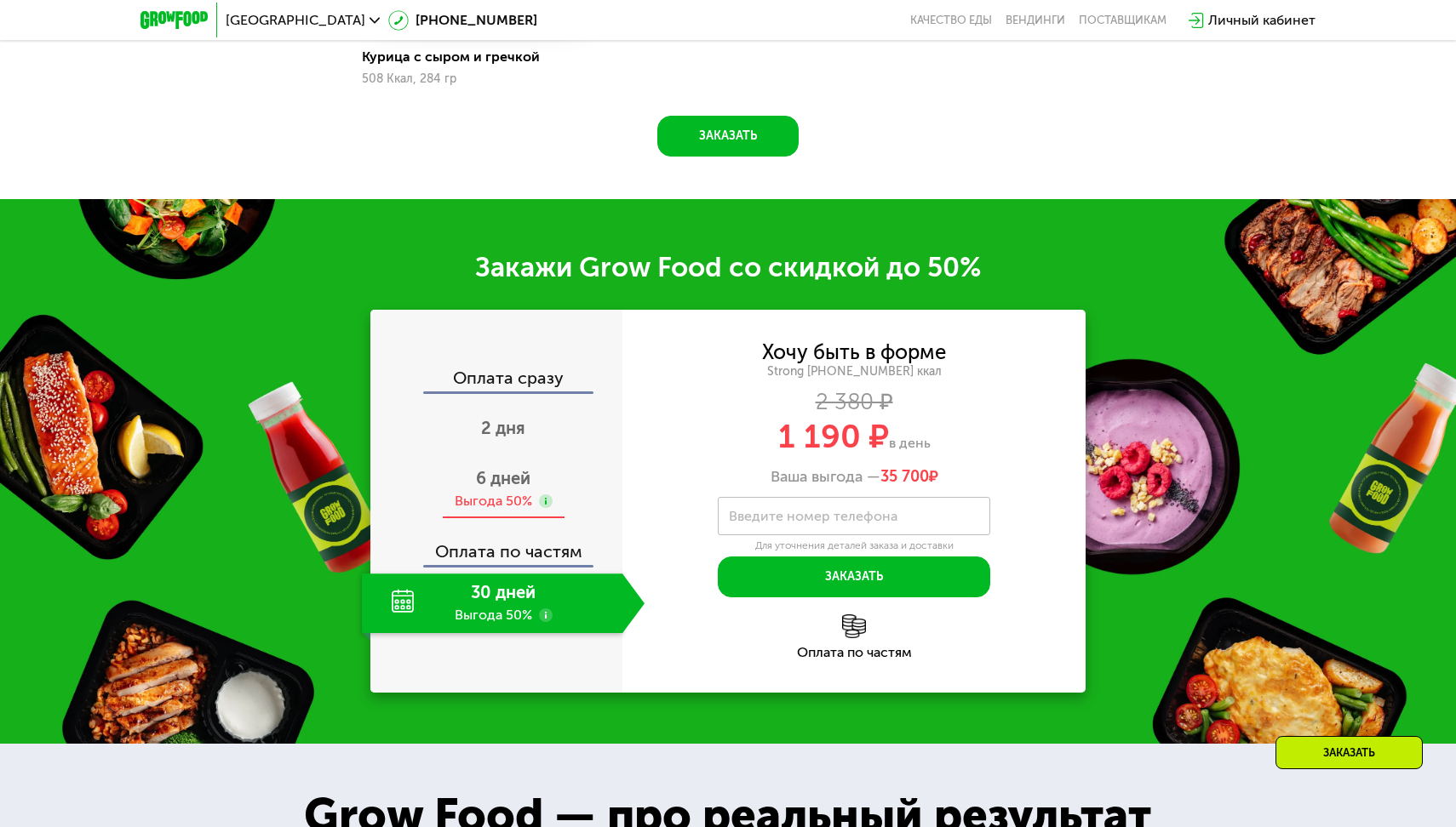
click at [527, 493] on div "Выгода 50%" at bounding box center [493, 501] width 77 height 19
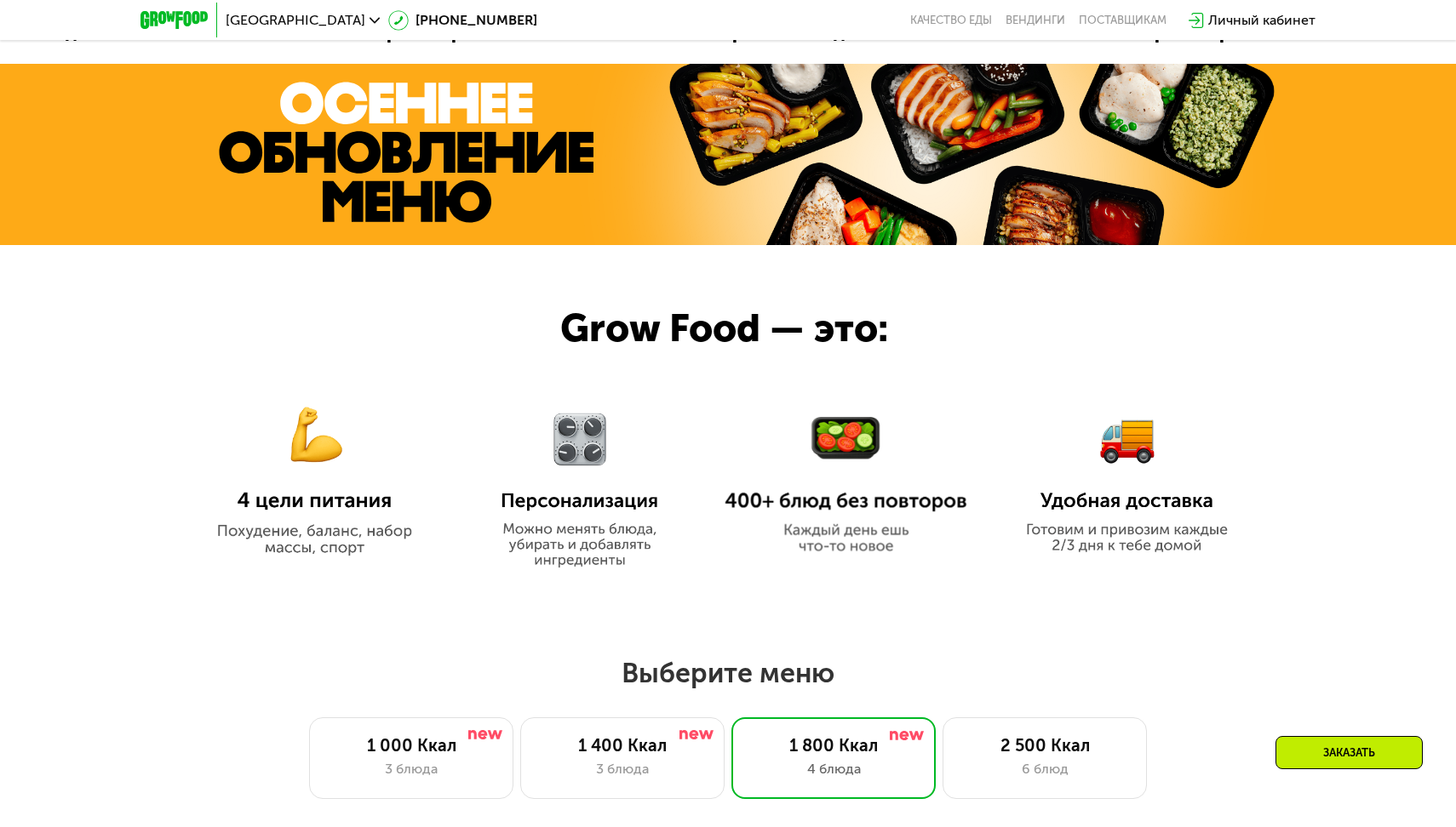
scroll to position [0, 0]
